Goal: Information Seeking & Learning: Learn about a topic

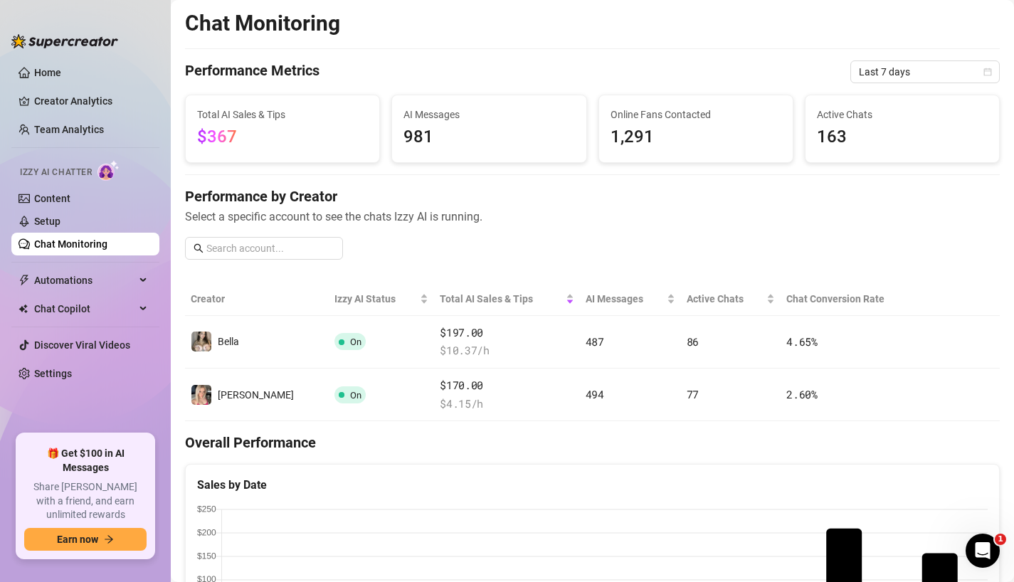
click at [989, 226] on div "Performance by Creator Select a specific account to see the chats Izzy AI is ru…" at bounding box center [592, 228] width 815 height 85
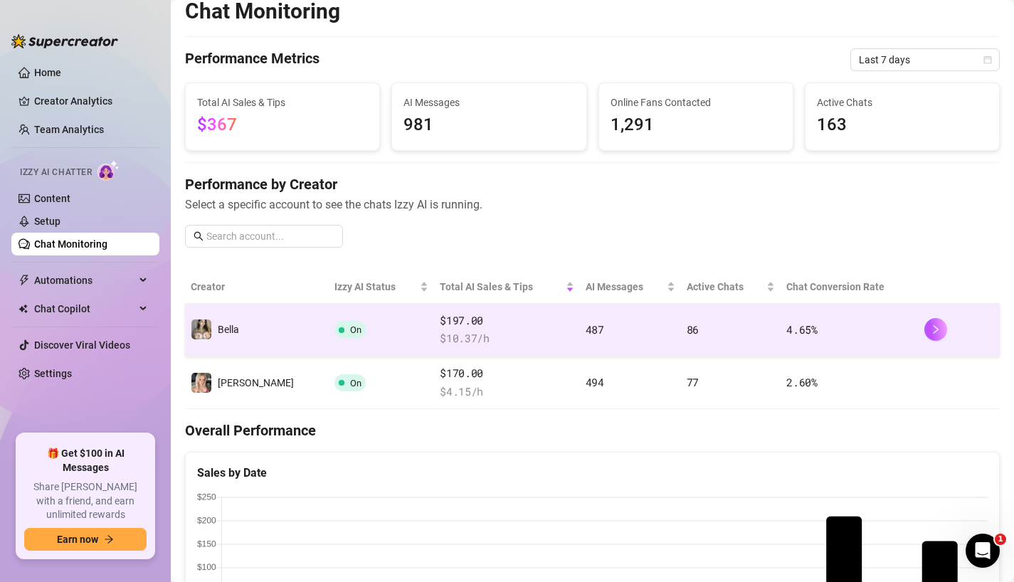
scroll to position [14, 0]
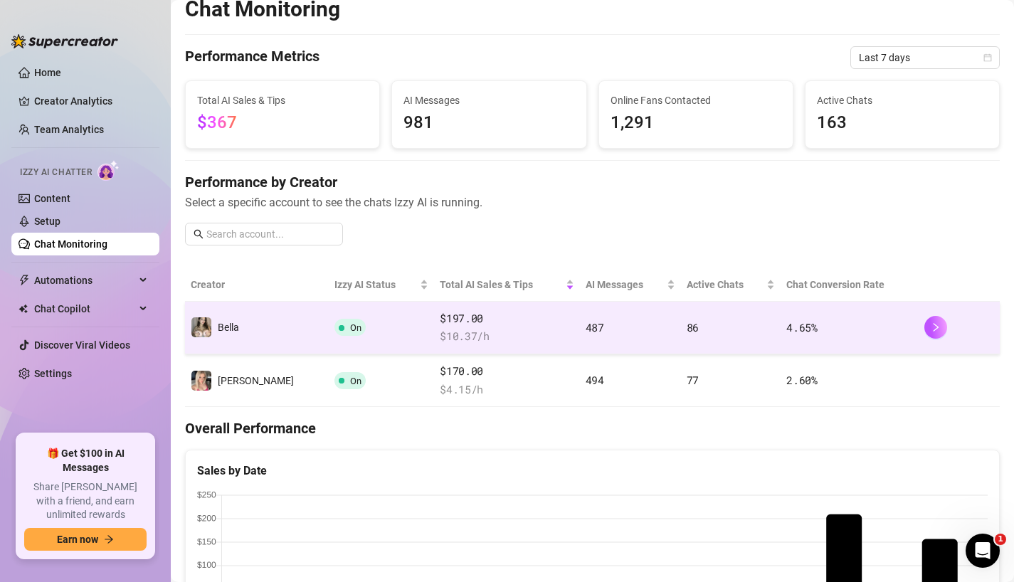
click at [376, 338] on td "On" at bounding box center [381, 328] width 105 height 53
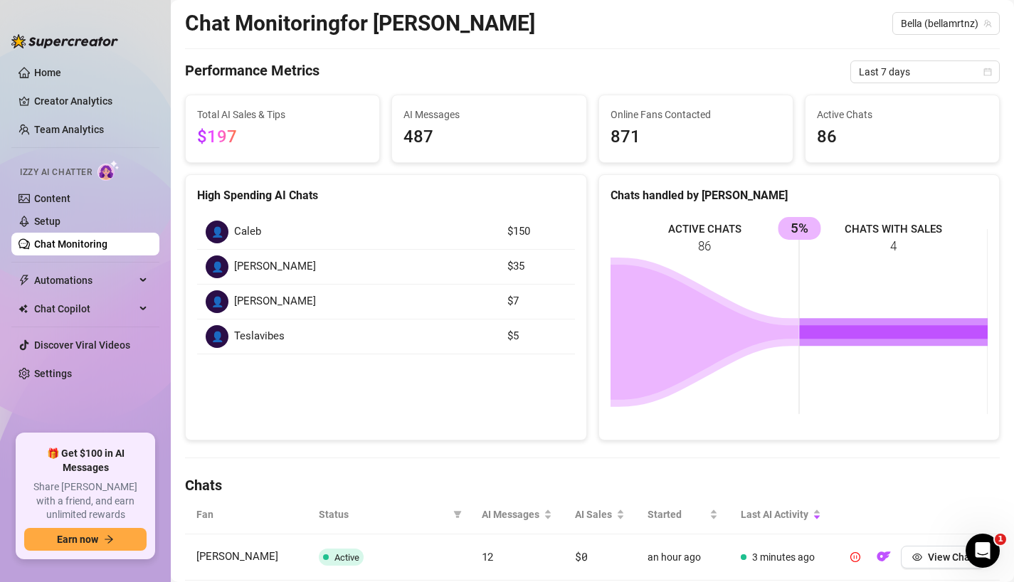
scroll to position [36, 0]
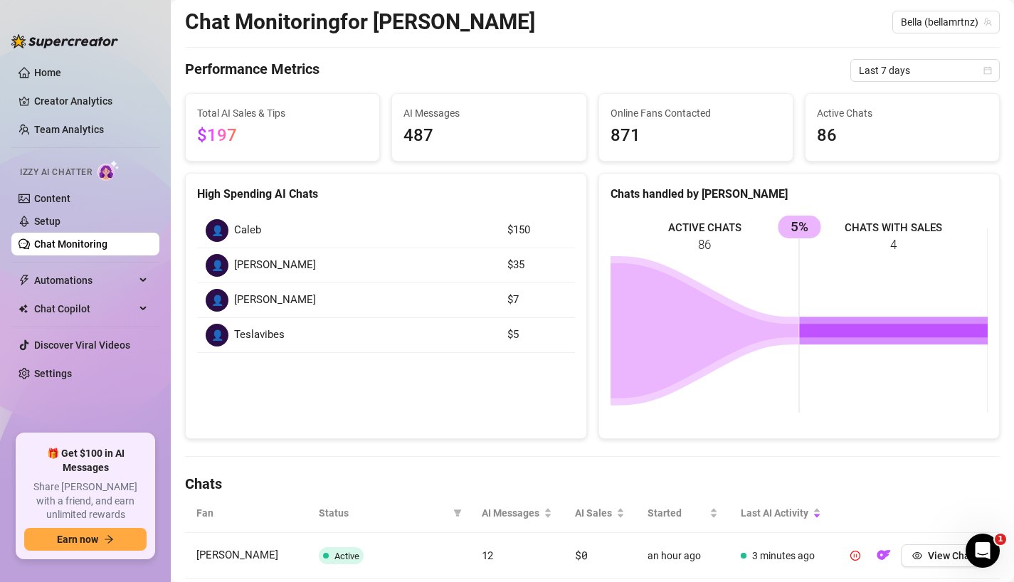
click at [309, 224] on div "👤 Caleb" at bounding box center [348, 230] width 285 height 23
click at [243, 227] on span "Caleb" at bounding box center [247, 230] width 27 height 17
click at [216, 229] on div "👤" at bounding box center [217, 230] width 23 height 23
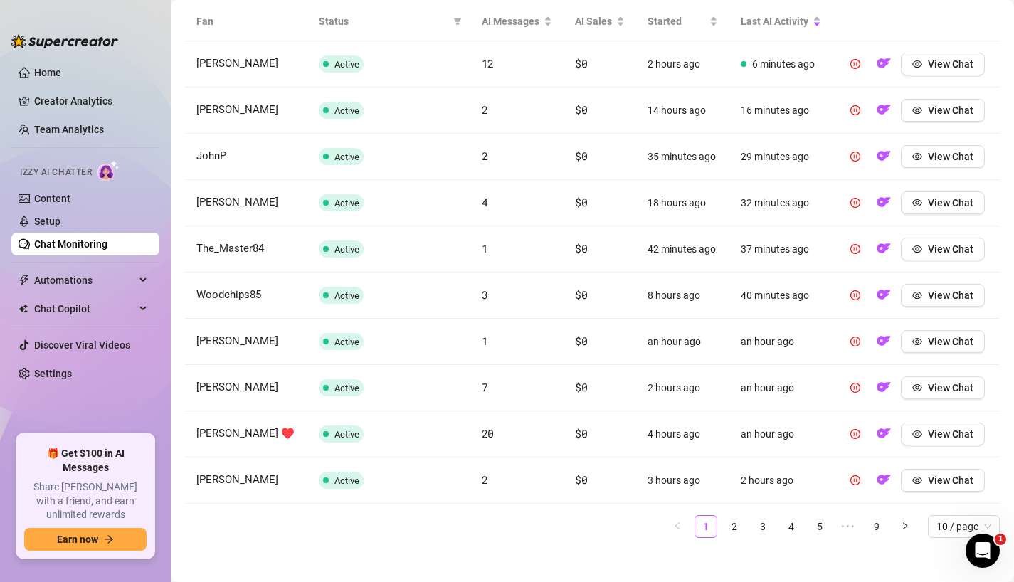
scroll to position [537, 0]
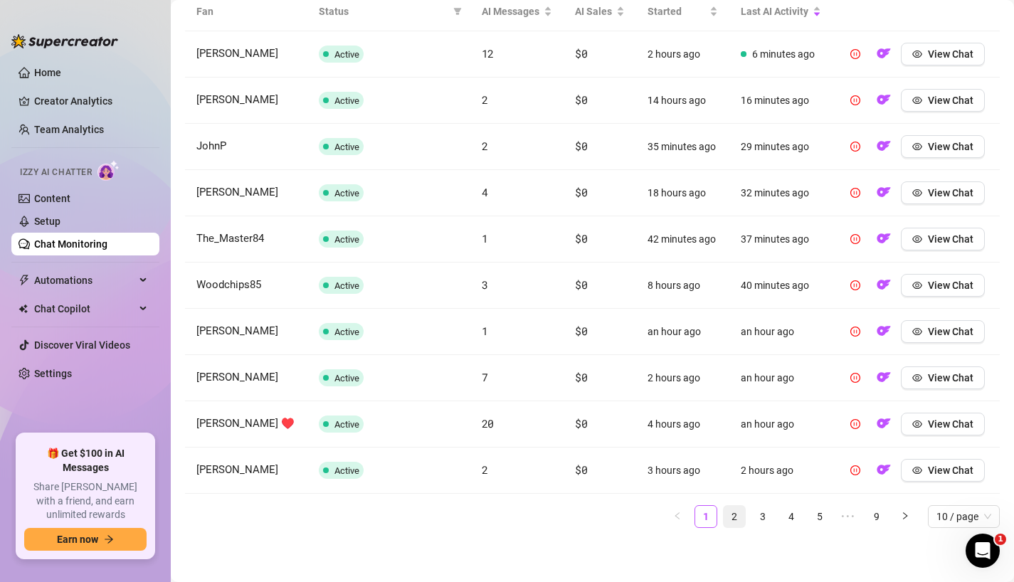
click at [736, 517] on link "2" at bounding box center [734, 516] width 21 height 21
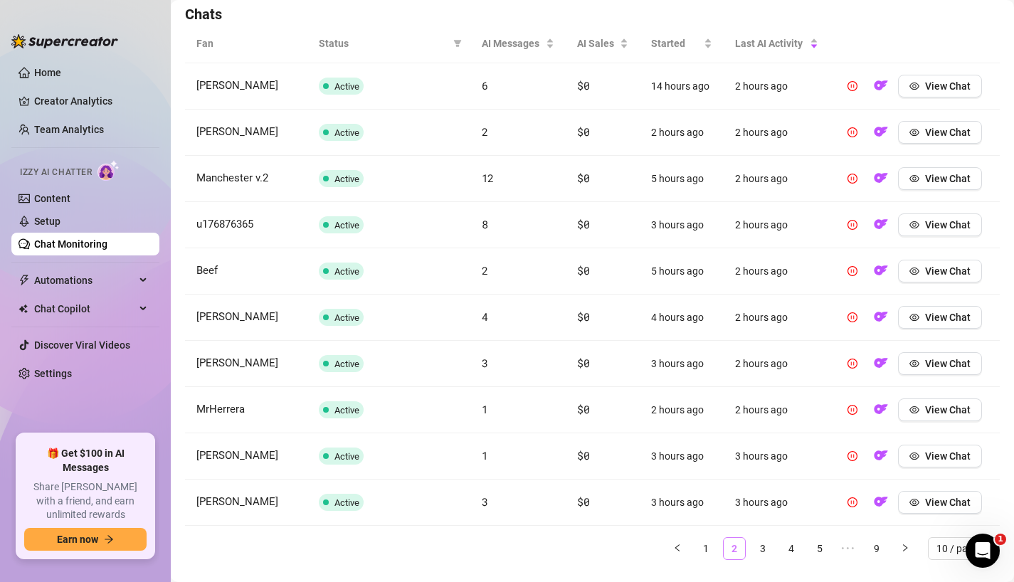
scroll to position [531, 0]
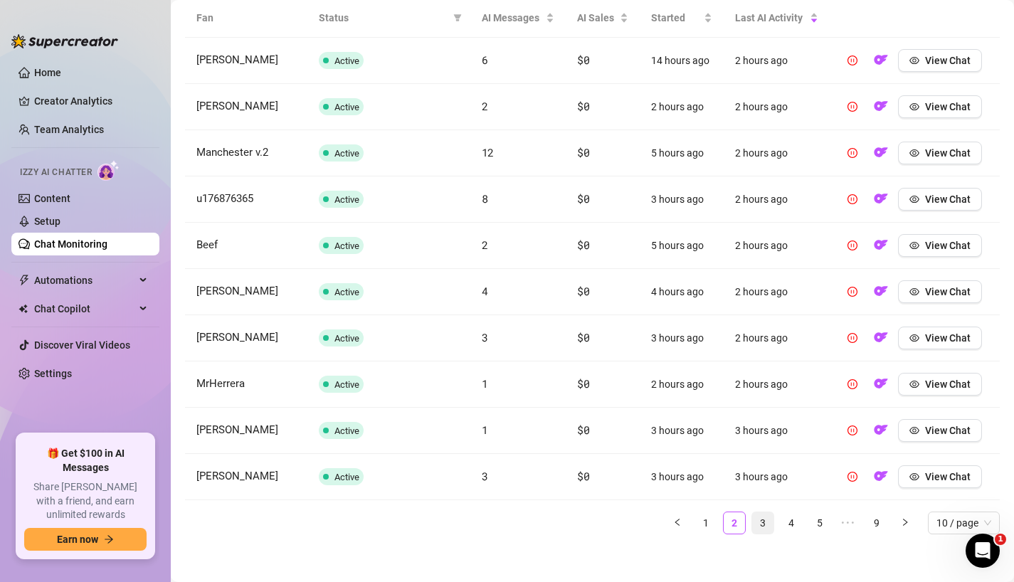
click at [758, 524] on link "3" at bounding box center [762, 522] width 21 height 21
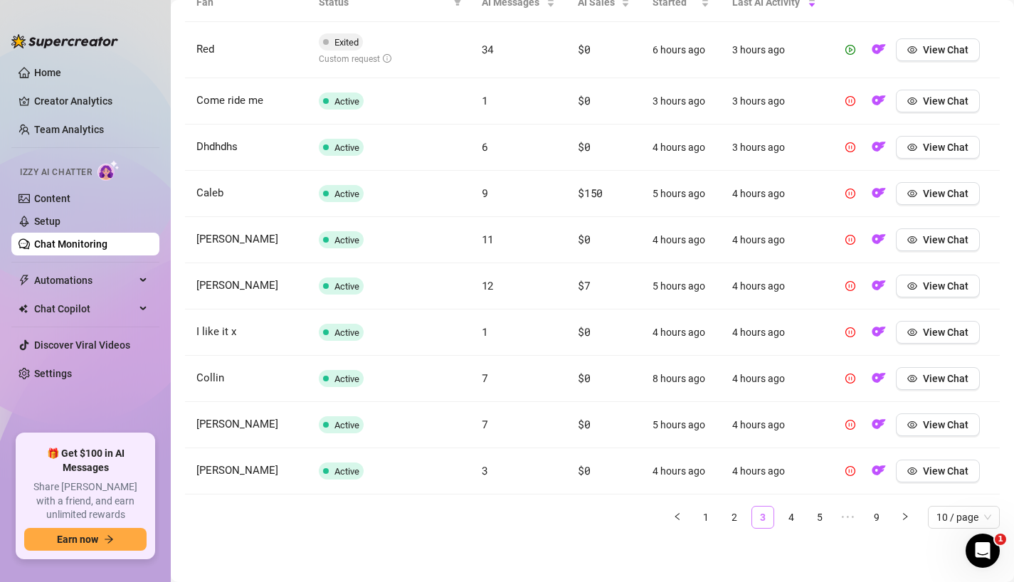
scroll to position [545, 0]
click at [785, 519] on link "4" at bounding box center [791, 518] width 21 height 21
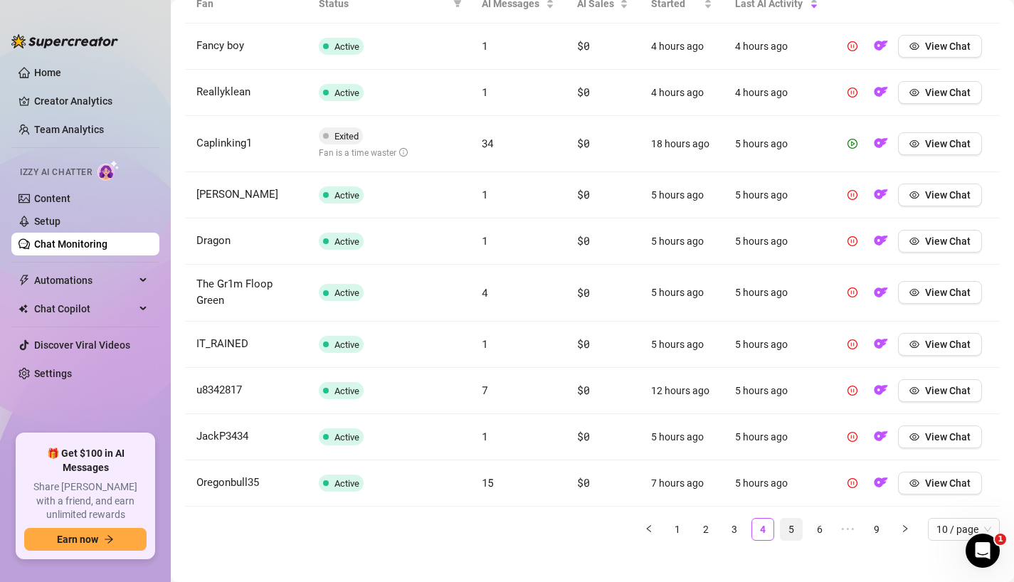
click at [794, 522] on link "5" at bounding box center [791, 529] width 21 height 21
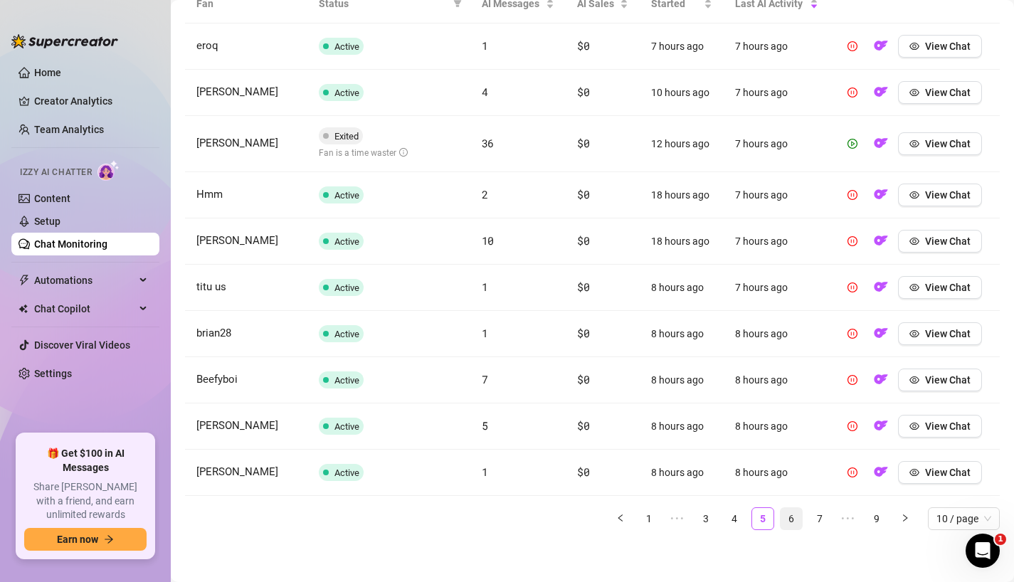
click at [796, 524] on link "6" at bounding box center [791, 518] width 21 height 21
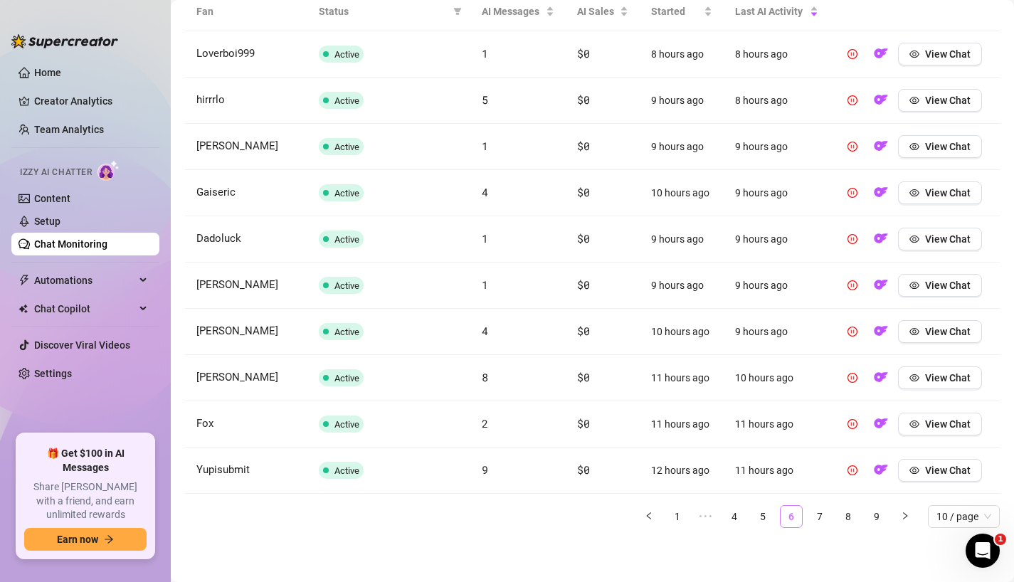
scroll to position [537, 0]
click at [818, 514] on link "7" at bounding box center [819, 516] width 21 height 21
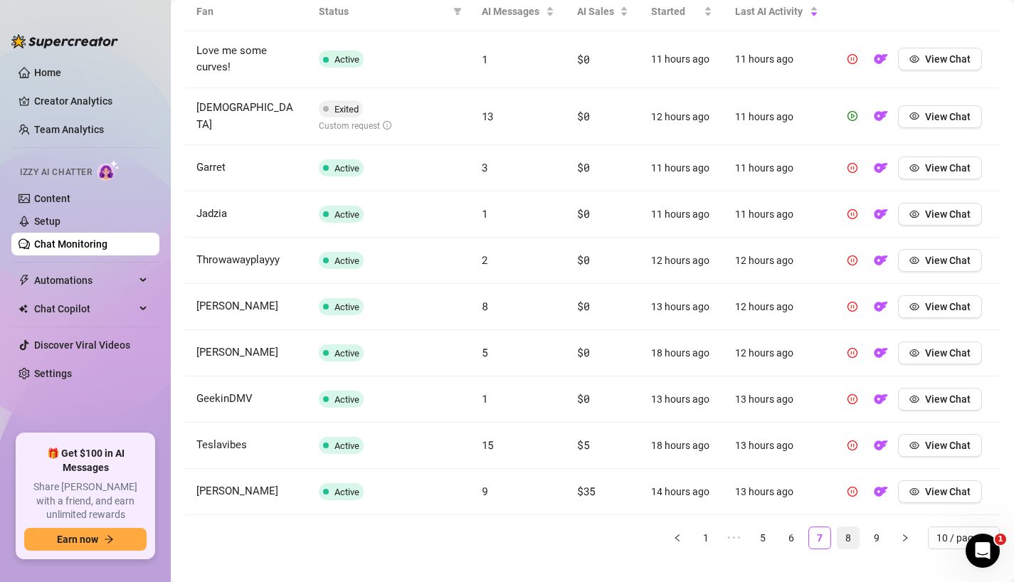
click at [837, 536] on link "8" at bounding box center [847, 537] width 21 height 21
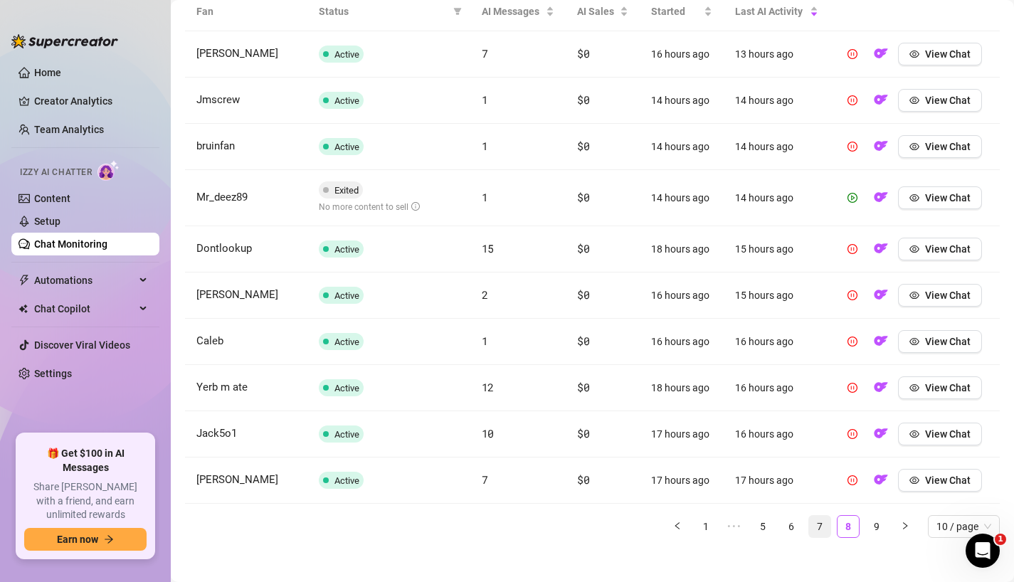
click at [815, 532] on link "7" at bounding box center [819, 526] width 21 height 21
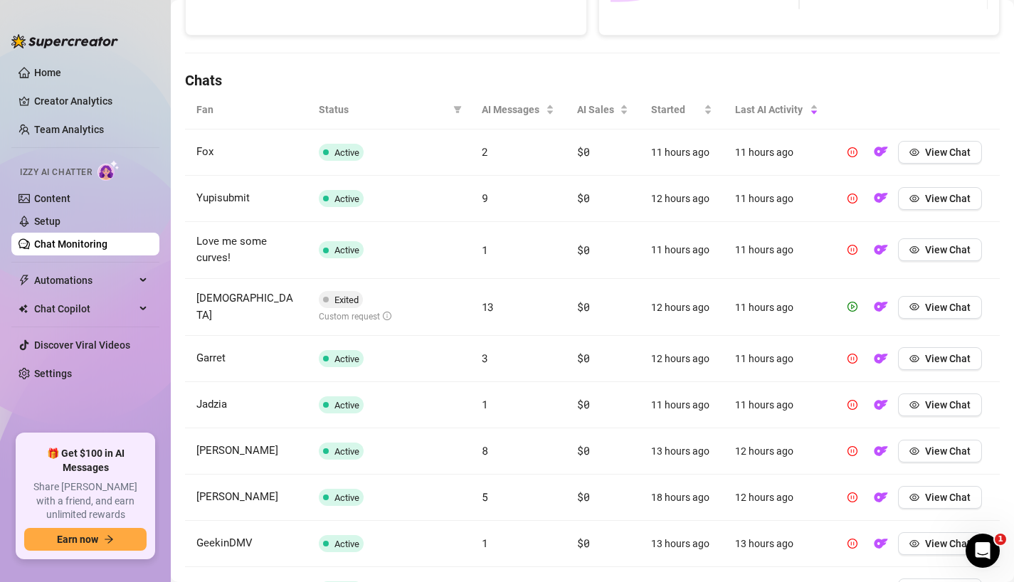
scroll to position [317, 0]
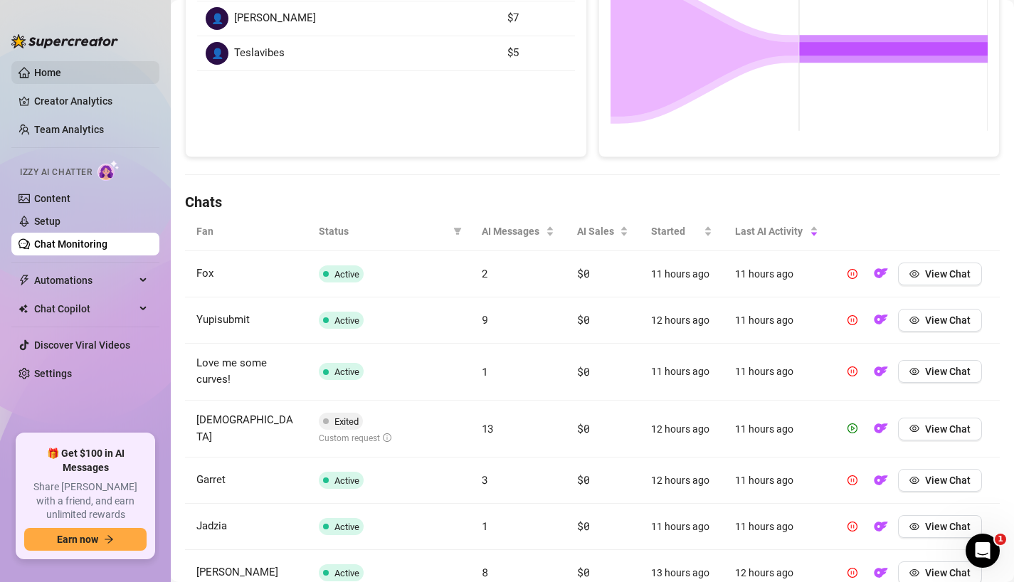
click at [61, 75] on link "Home" at bounding box center [47, 72] width 27 height 11
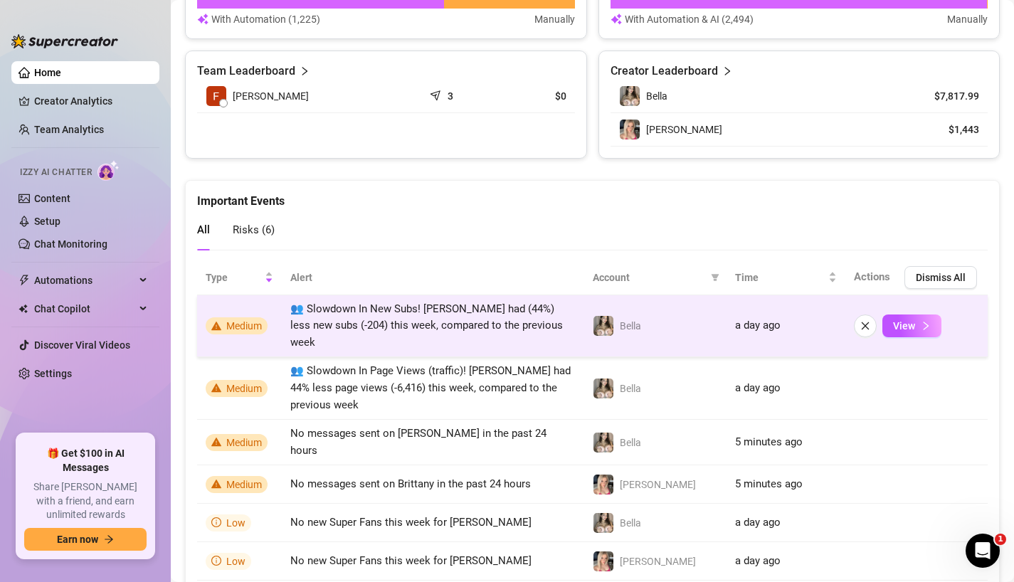
scroll to position [1002, 0]
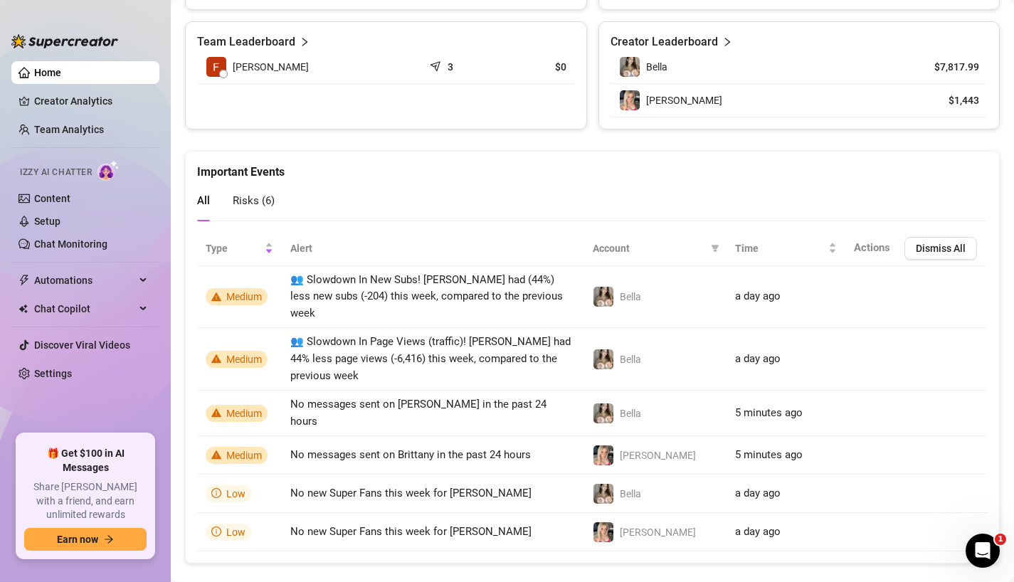
click at [263, 204] on span "Risks ( 6 )" at bounding box center [254, 200] width 42 height 13
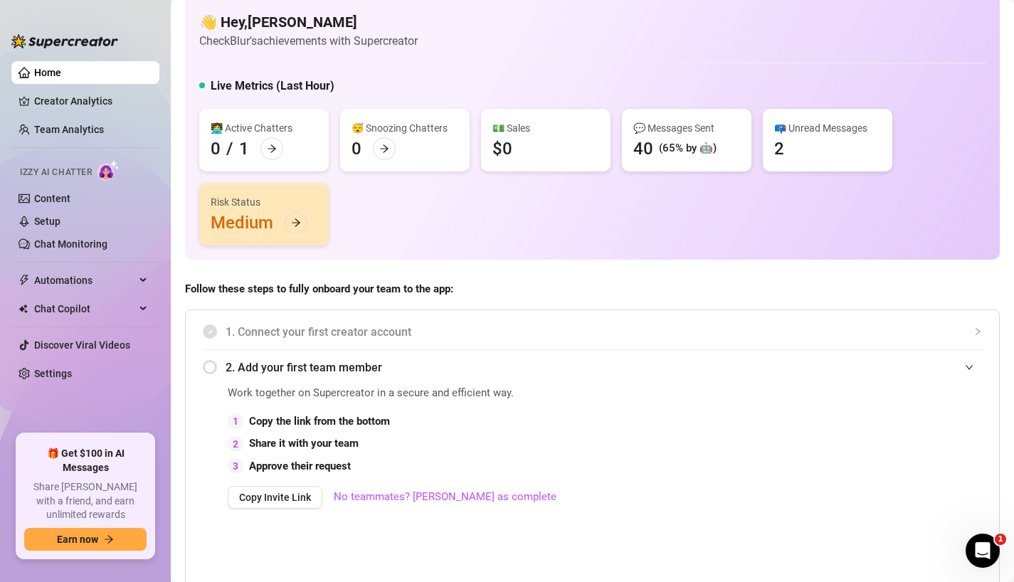
scroll to position [0, 0]
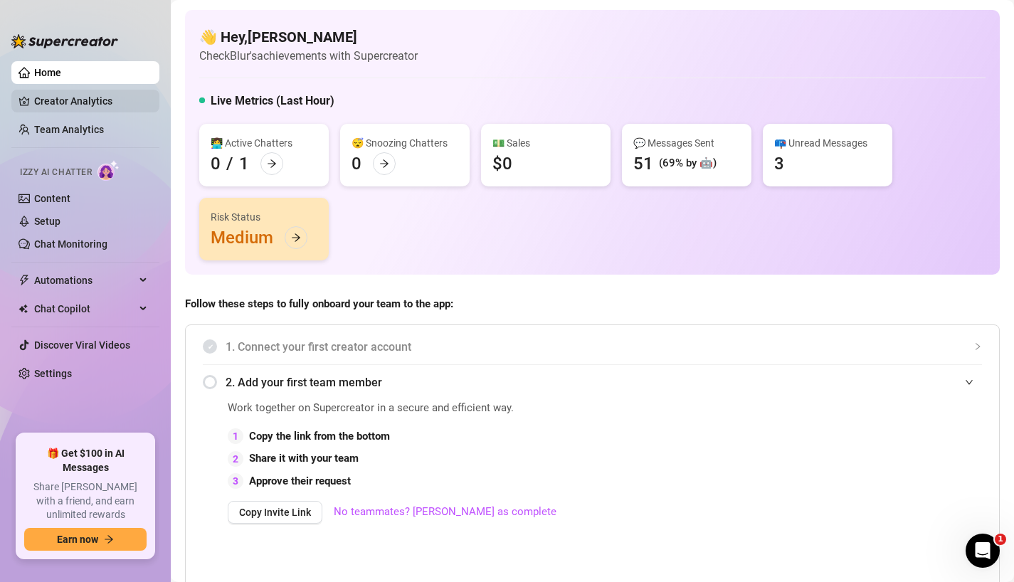
click at [97, 104] on link "Creator Analytics" at bounding box center [91, 101] width 114 height 23
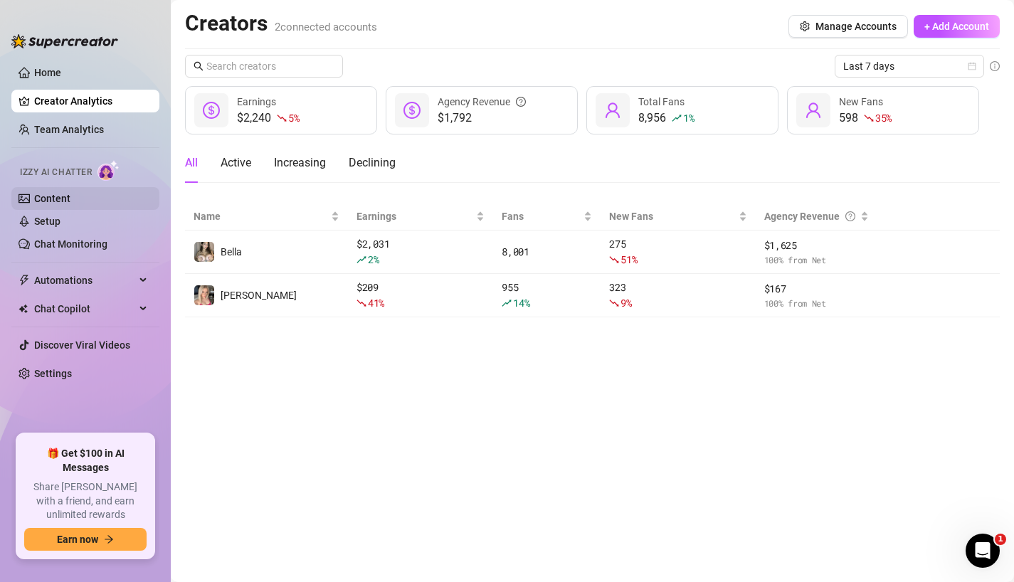
click at [70, 196] on link "Content" at bounding box center [52, 198] width 36 height 11
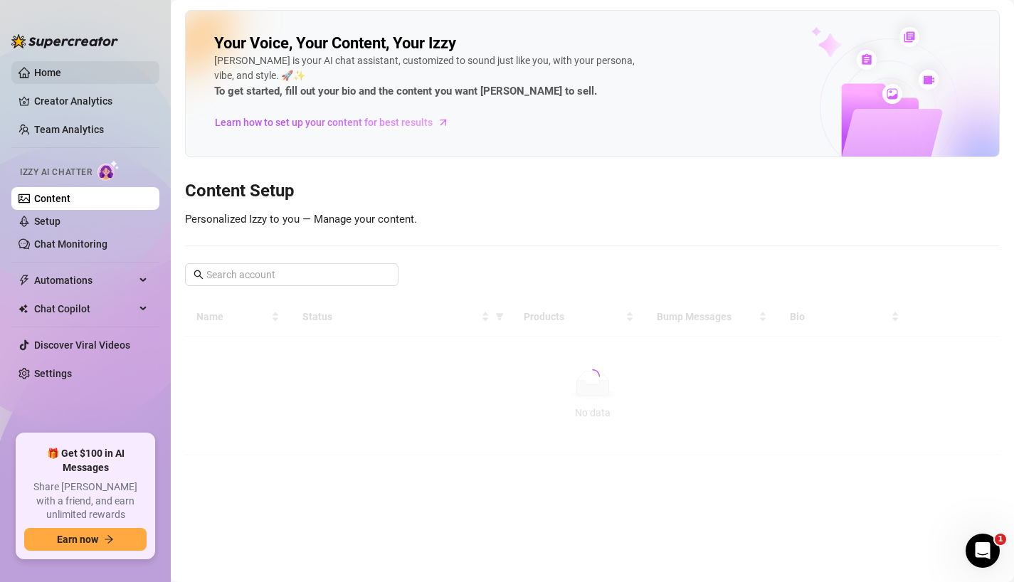
click at [60, 72] on link "Home" at bounding box center [47, 72] width 27 height 11
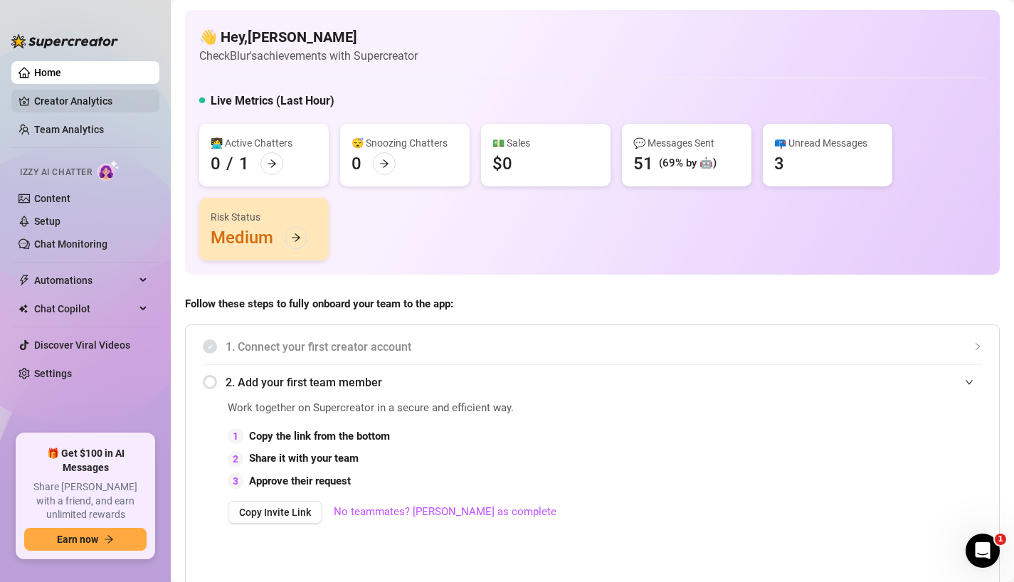
click at [73, 99] on link "Creator Analytics" at bounding box center [91, 101] width 114 height 23
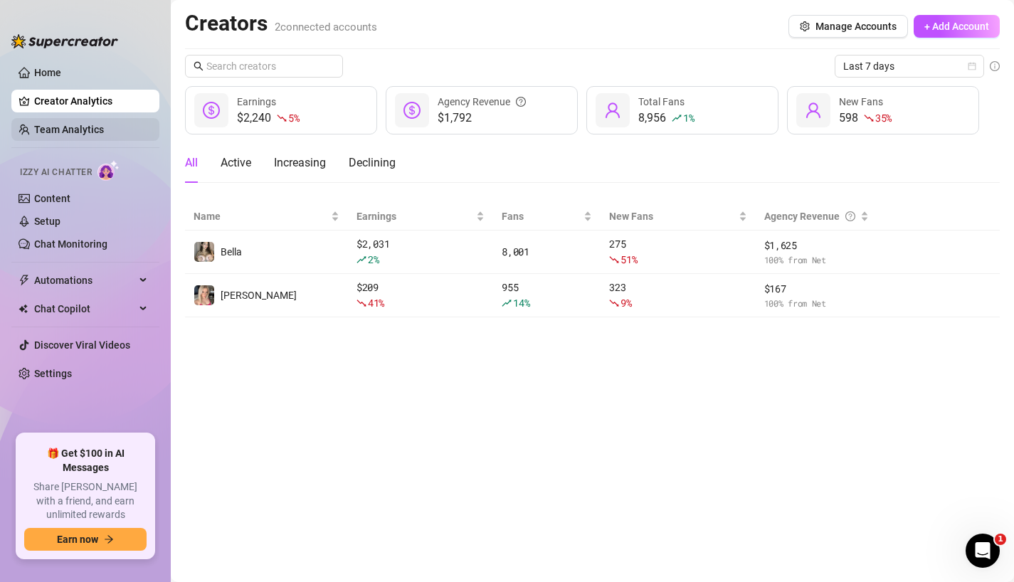
click at [79, 128] on link "Team Analytics" at bounding box center [69, 129] width 70 height 11
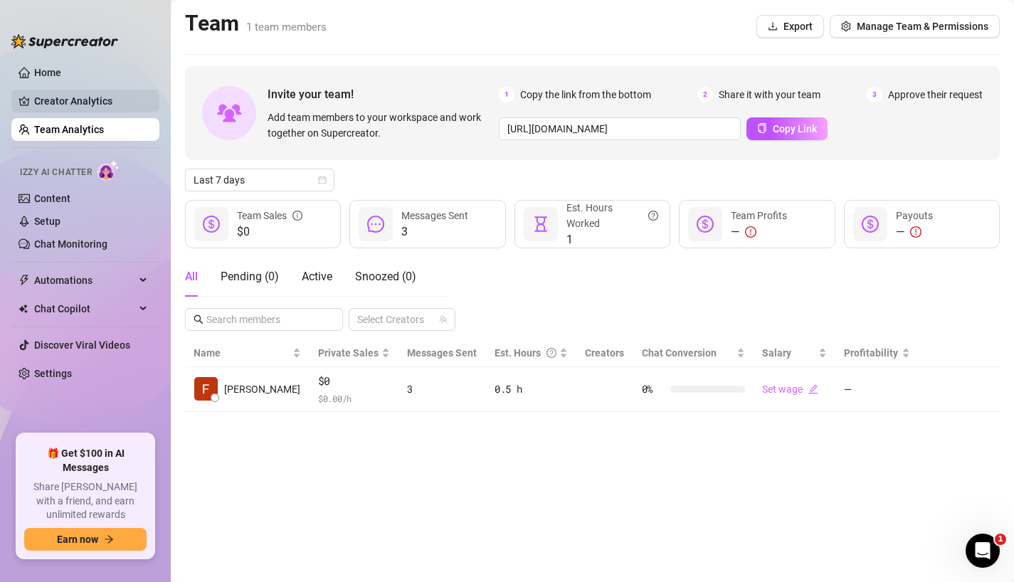
click at [92, 107] on link "Creator Analytics" at bounding box center [91, 101] width 114 height 23
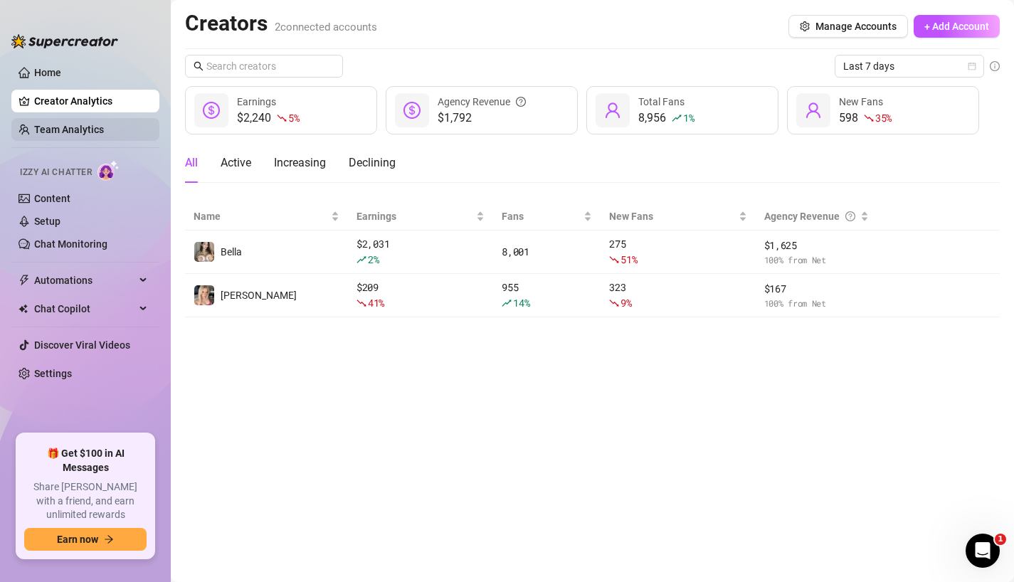
click at [65, 126] on link "Team Analytics" at bounding box center [69, 129] width 70 height 11
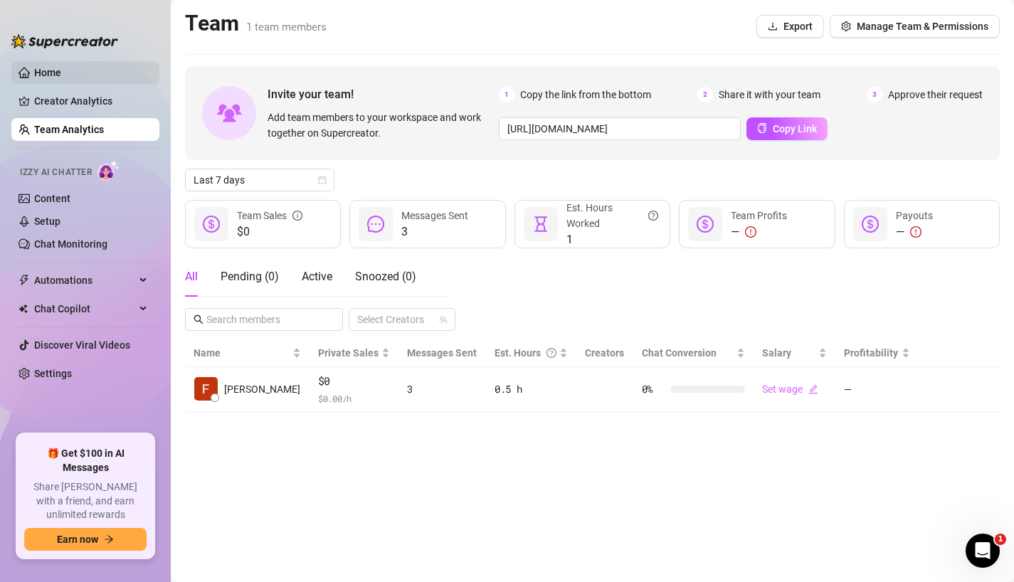
click at [56, 75] on link "Home" at bounding box center [47, 72] width 27 height 11
